Goal: Information Seeking & Learning: Learn about a topic

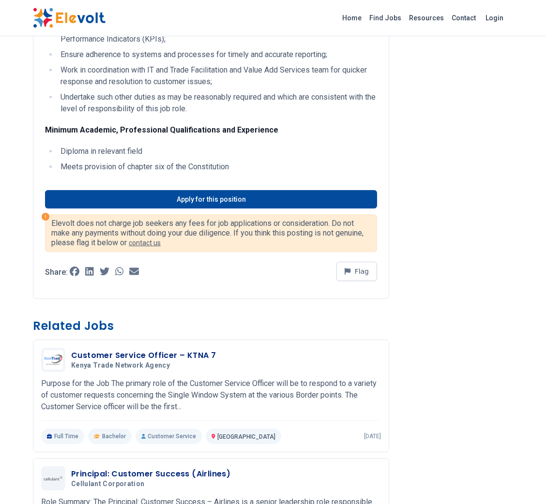
scroll to position [301, 0]
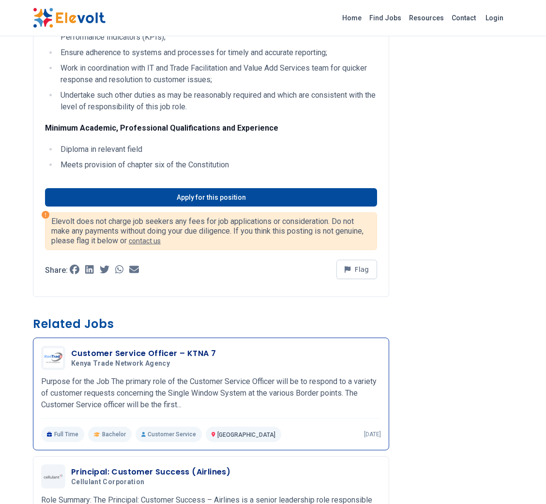
click at [202, 358] on h3 "Customer Service Officer – KTNA 7" at bounding box center [143, 354] width 145 height 12
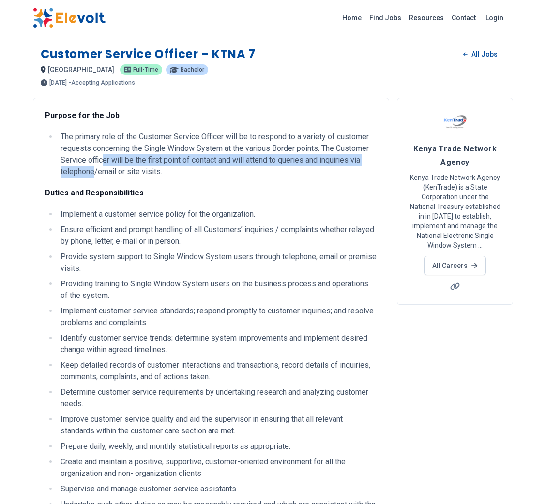
drag, startPoint x: 94, startPoint y: 176, endPoint x: 106, endPoint y: 156, distance: 23.0
click at [106, 156] on li "The primary role of the Customer Service Officer will be to respond to a variet…" at bounding box center [217, 154] width 319 height 46
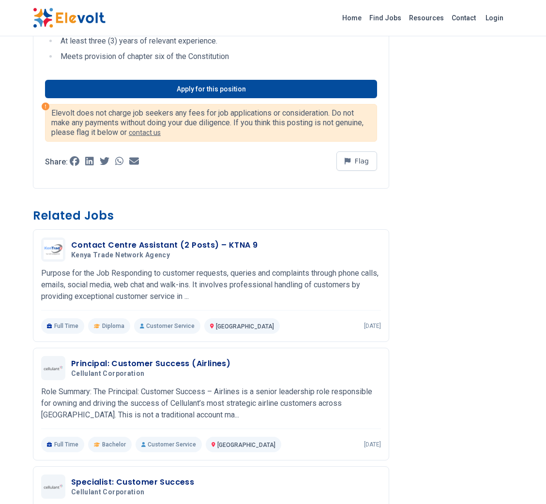
scroll to position [557, 0]
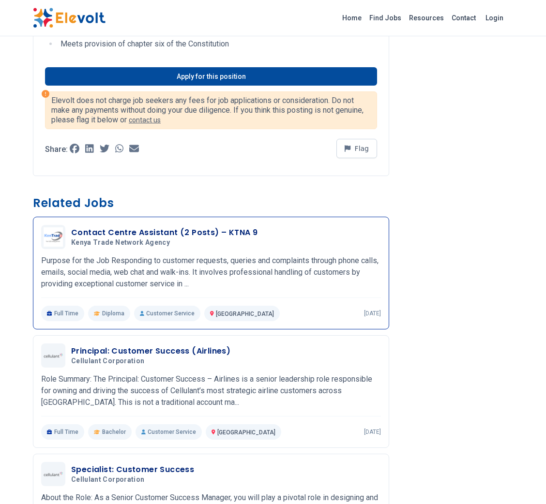
click at [181, 228] on h3 "Contact Centre Assistant (2 Posts) – KTNA 9" at bounding box center [164, 233] width 186 height 12
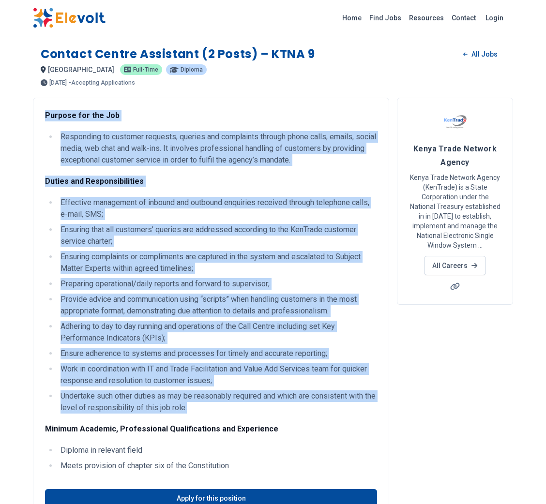
drag, startPoint x: 44, startPoint y: 116, endPoint x: 201, endPoint y: 405, distance: 329.2
click at [201, 405] on div "Purpose for the Job Responding to customer requests, queries and complaints thr…" at bounding box center [211, 348] width 356 height 500
copy div "Purpose for the Job Responding to customer requests, queries and complaints thr…"
